Goal: Task Accomplishment & Management: Use online tool/utility

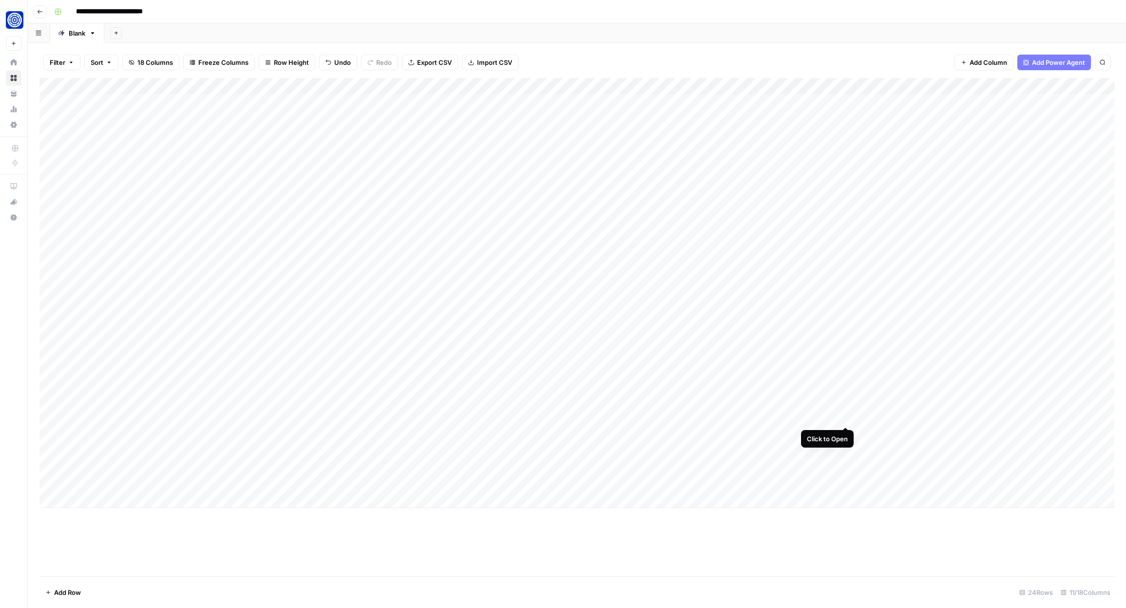
click at [844, 419] on div "Add Column" at bounding box center [576, 293] width 1075 height 430
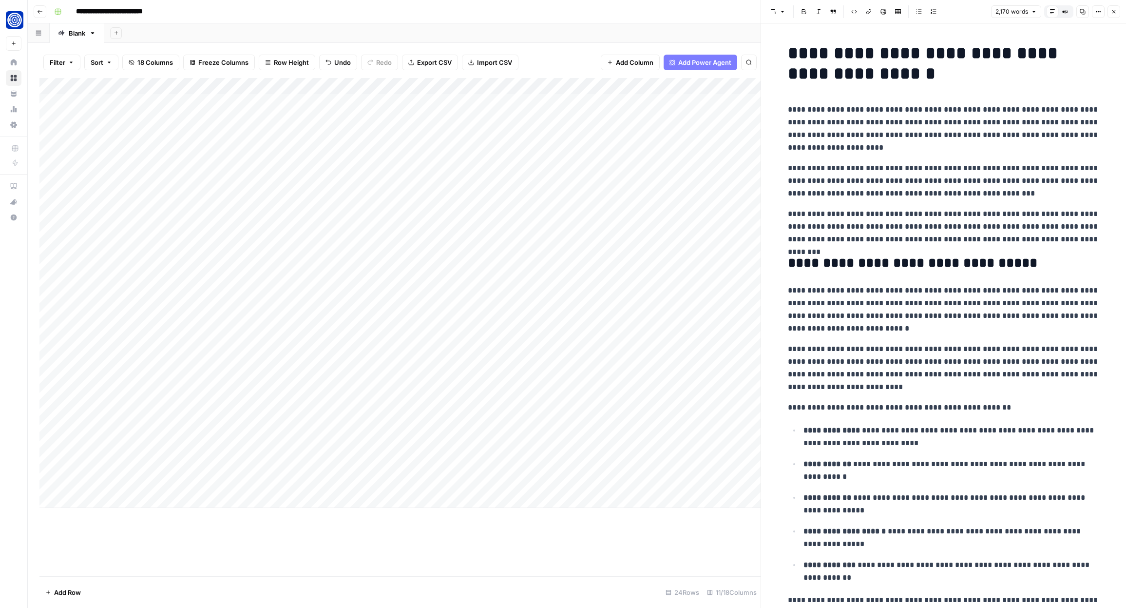
click at [1112, 18] on header "Font style Bold Italic Block quote Code block Link Image Insert Table Bulleted …" at bounding box center [943, 11] width 365 height 23
click at [1116, 7] on button "Close" at bounding box center [1114, 11] width 13 height 13
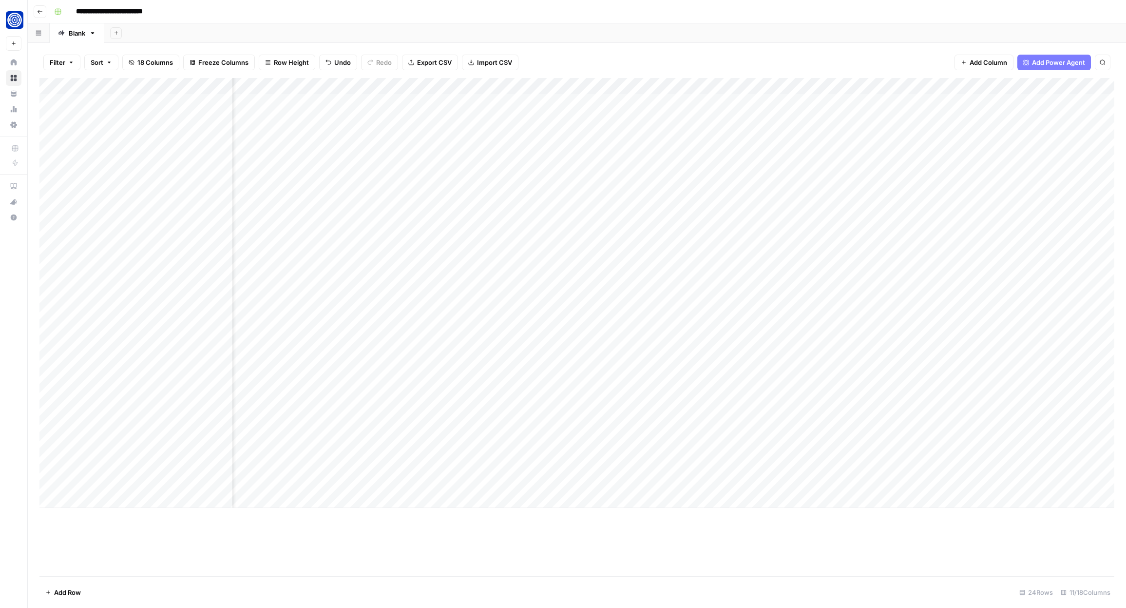
scroll to position [0, 52]
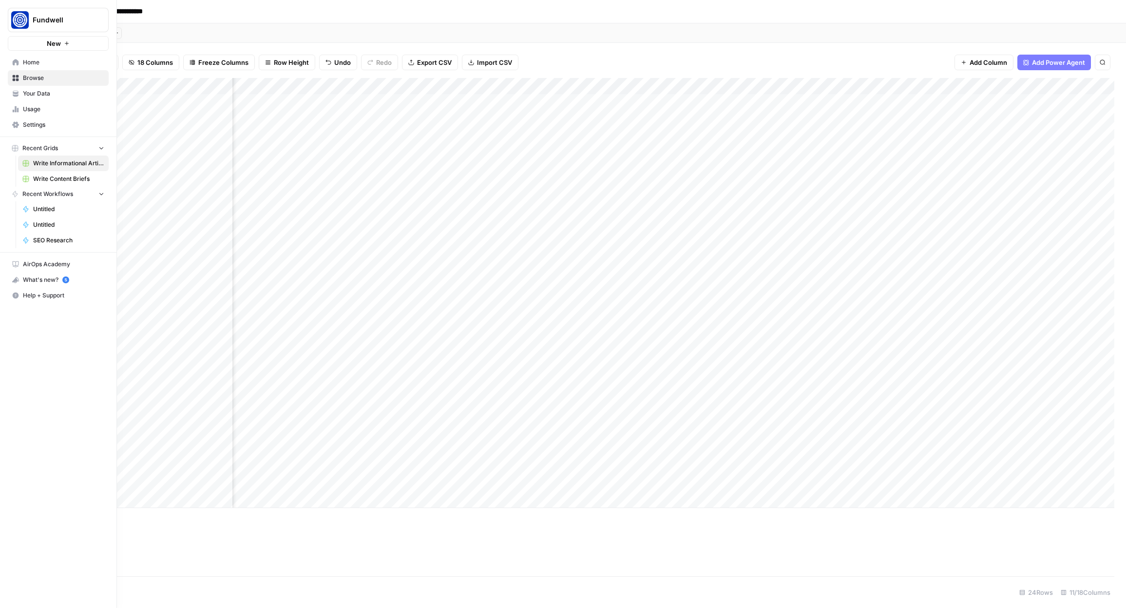
click at [41, 96] on span "Your Data" at bounding box center [63, 93] width 81 height 9
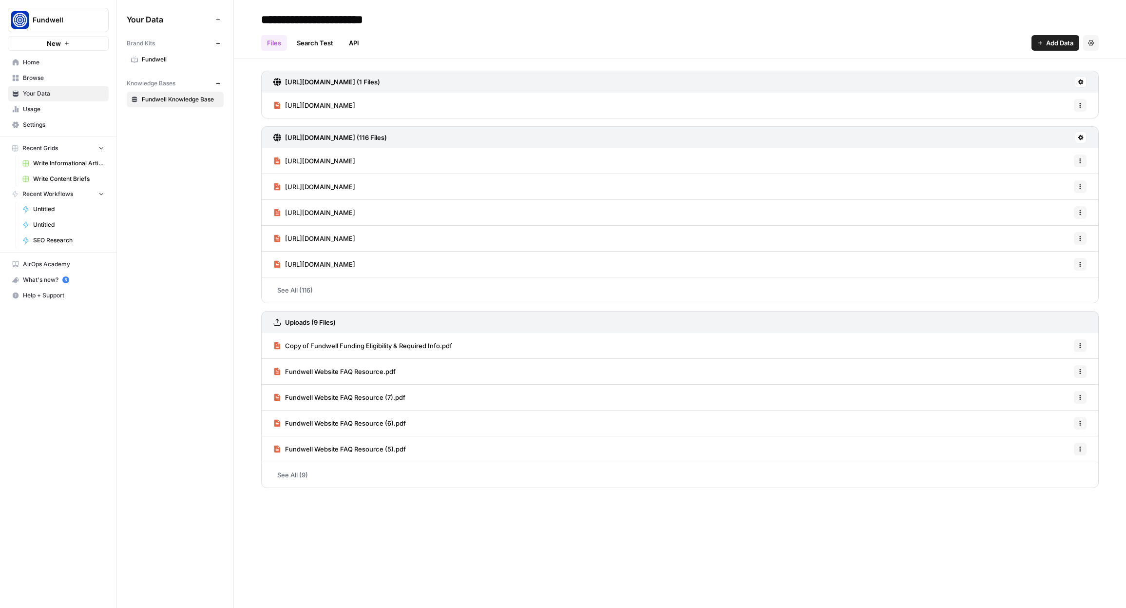
click at [1079, 138] on icon at bounding box center [1081, 137] width 5 height 5
click at [1044, 156] on span "Sync Data" at bounding box center [1044, 159] width 60 height 10
drag, startPoint x: 419, startPoint y: 265, endPoint x: 285, endPoint y: 262, distance: 134.5
click at [285, 262] on div "[URL][DOMAIN_NAME] Options" at bounding box center [680, 264] width 838 height 26
copy span "[URL][DOMAIN_NAME]"
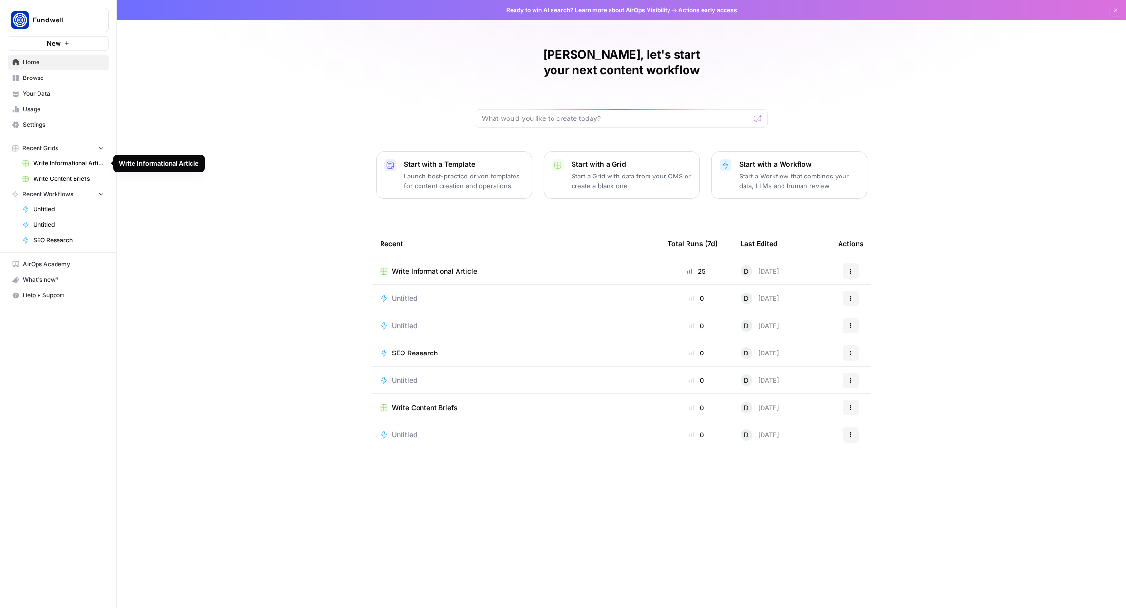
click at [56, 163] on span "Write Informational Article" at bounding box center [68, 163] width 71 height 9
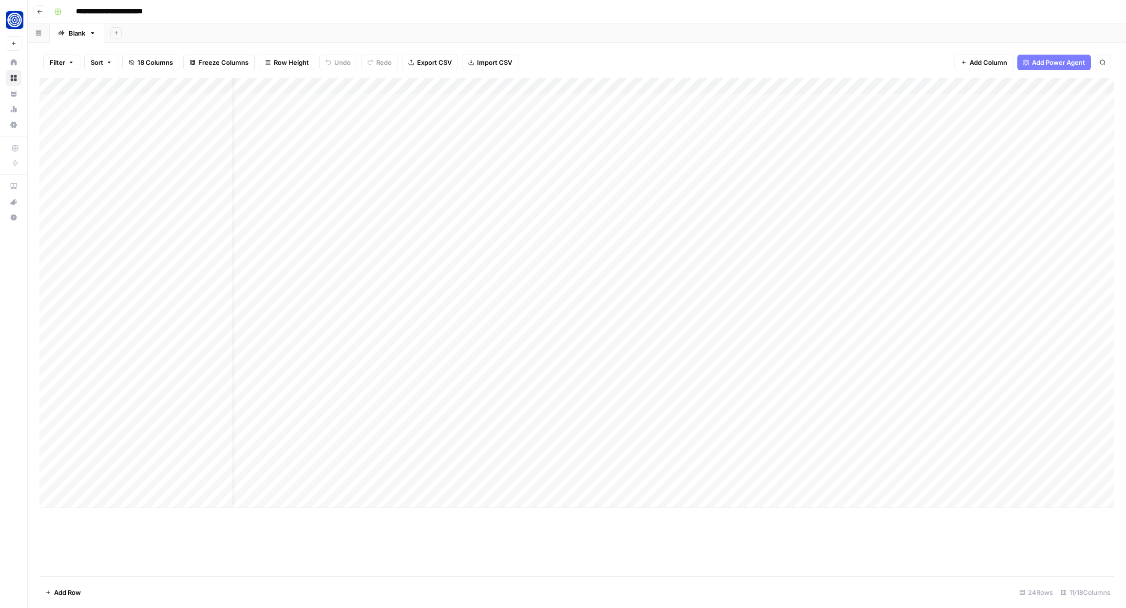
scroll to position [0, 158]
